Goal: Navigation & Orientation: Find specific page/section

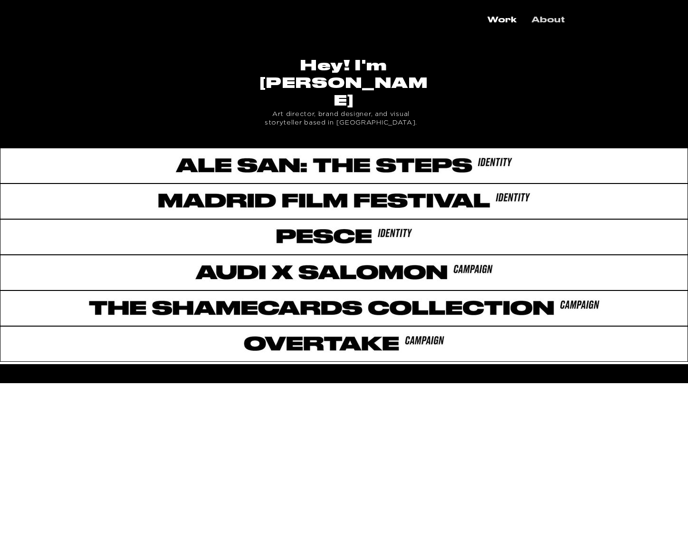
click at [537, 18] on p "About" at bounding box center [548, 20] width 43 height 17
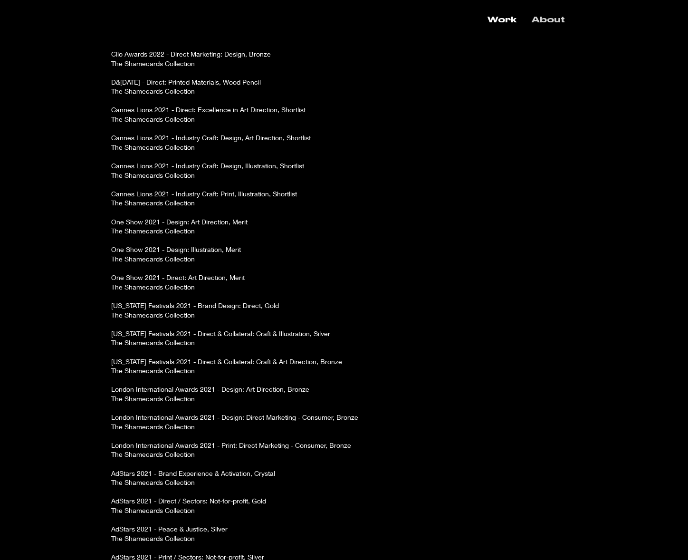
scroll to position [809, 0]
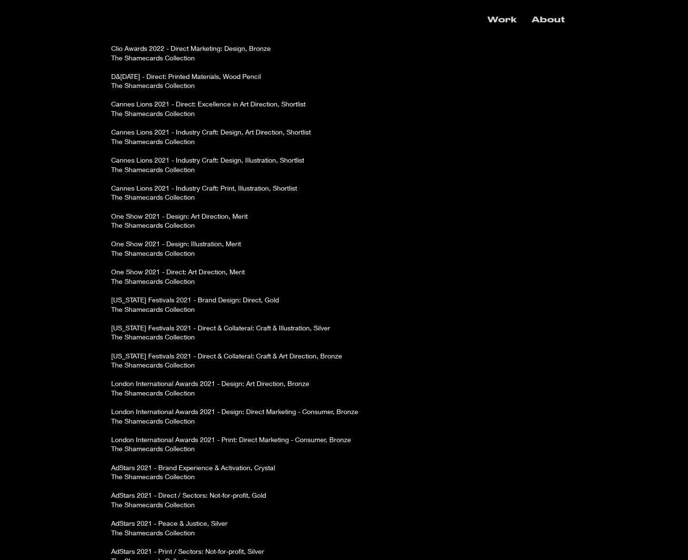
click at [496, 18] on p "Work" at bounding box center [502, 20] width 38 height 17
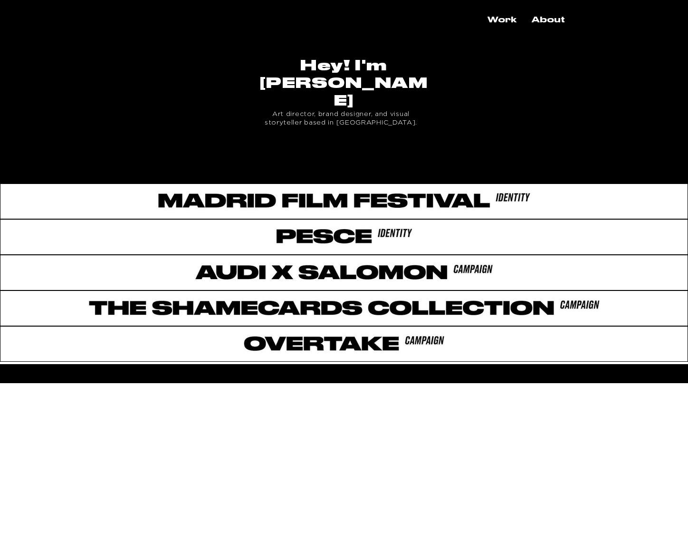
click at [300, 148] on div at bounding box center [344, 164] width 688 height 32
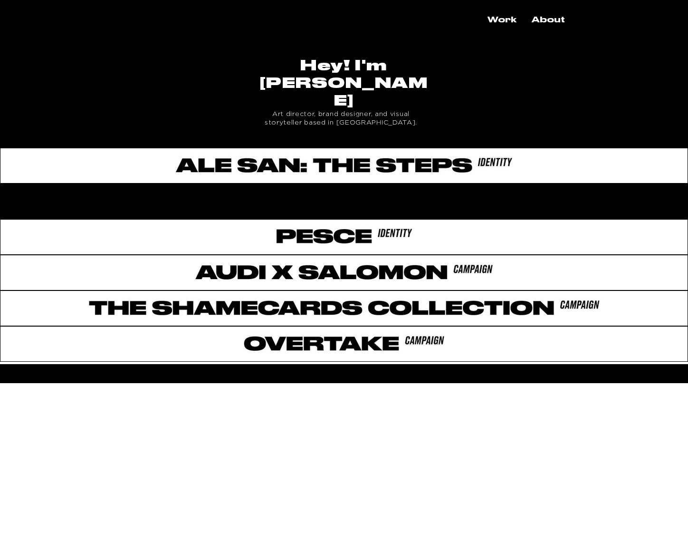
click at [296, 183] on div at bounding box center [344, 199] width 688 height 32
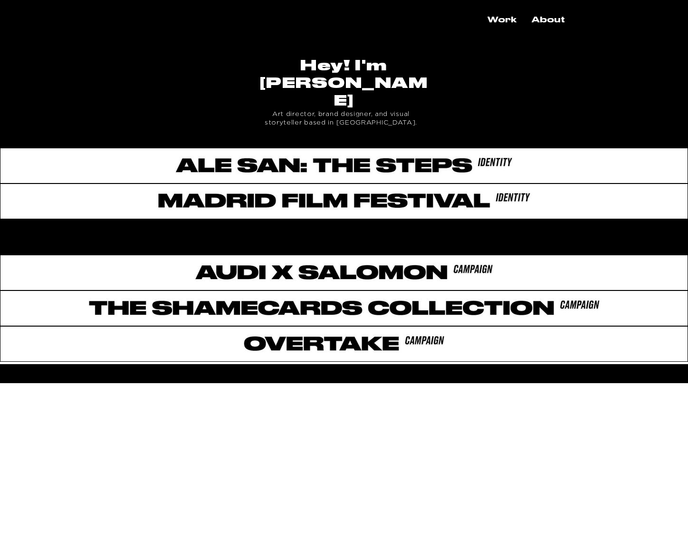
click at [266, 219] on div at bounding box center [344, 235] width 688 height 32
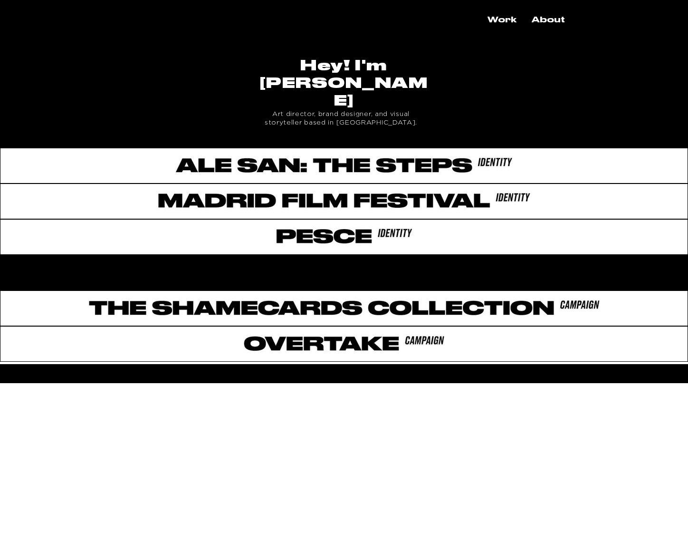
click at [306, 255] on div at bounding box center [344, 271] width 688 height 32
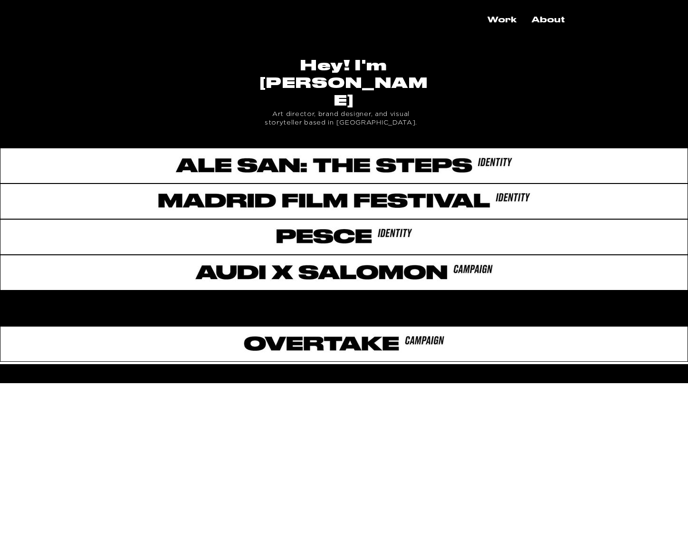
click at [321, 290] on div at bounding box center [344, 306] width 688 height 32
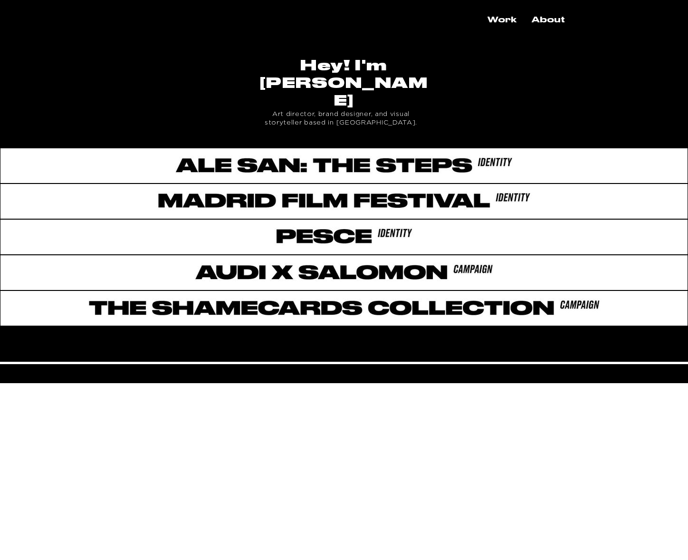
click at [431, 326] on div at bounding box center [344, 342] width 688 height 32
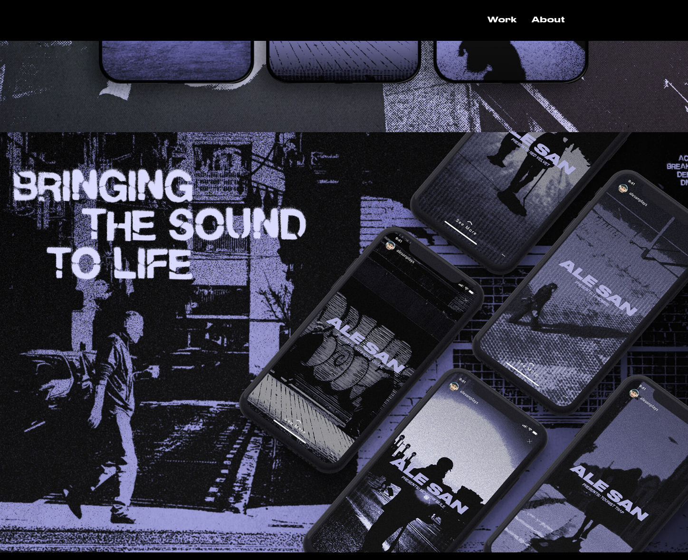
scroll to position [2114, 0]
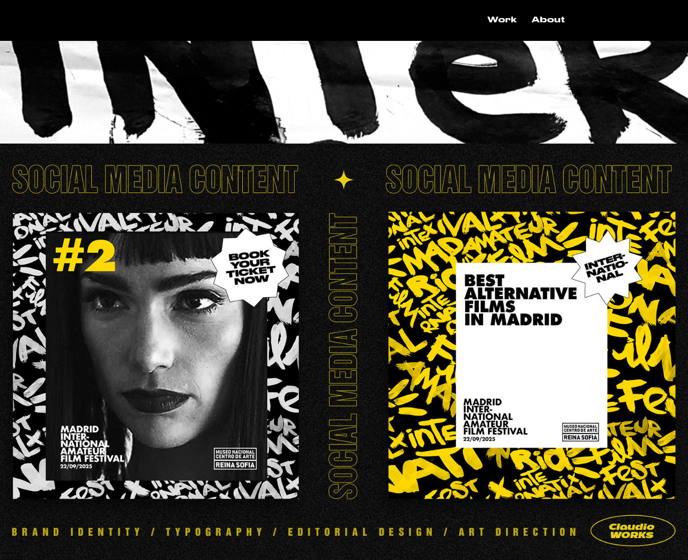
scroll to position [958, 0]
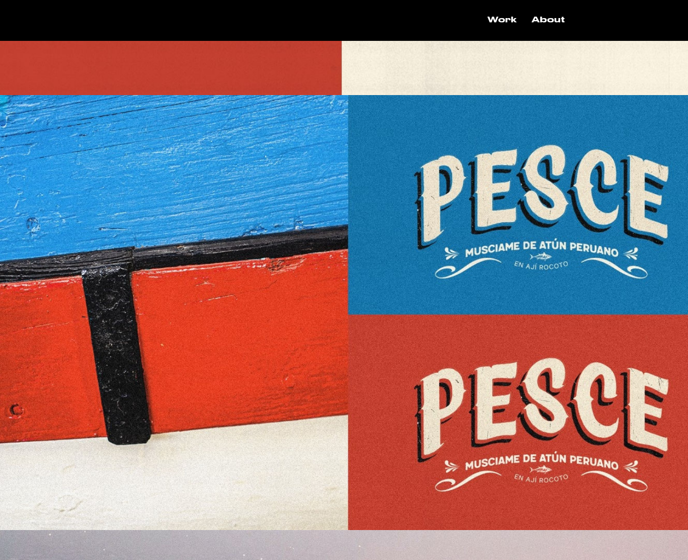
scroll to position [2131, 0]
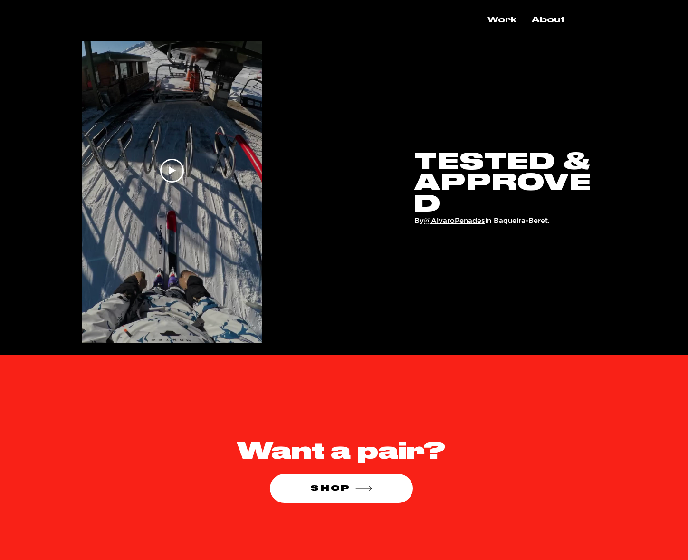
scroll to position [2678, 0]
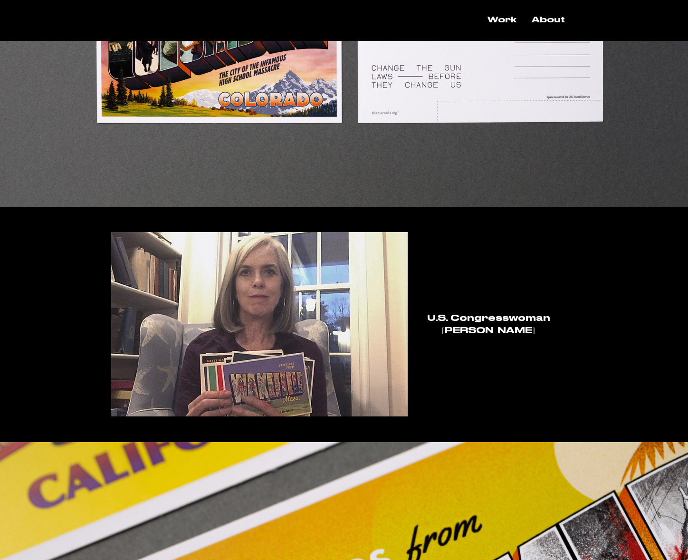
scroll to position [1105, 0]
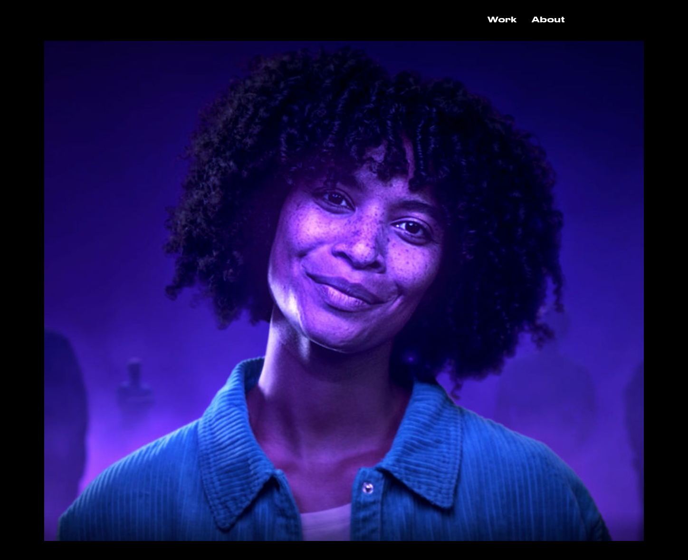
scroll to position [1540, 0]
